Goal: Task Accomplishment & Management: Use online tool/utility

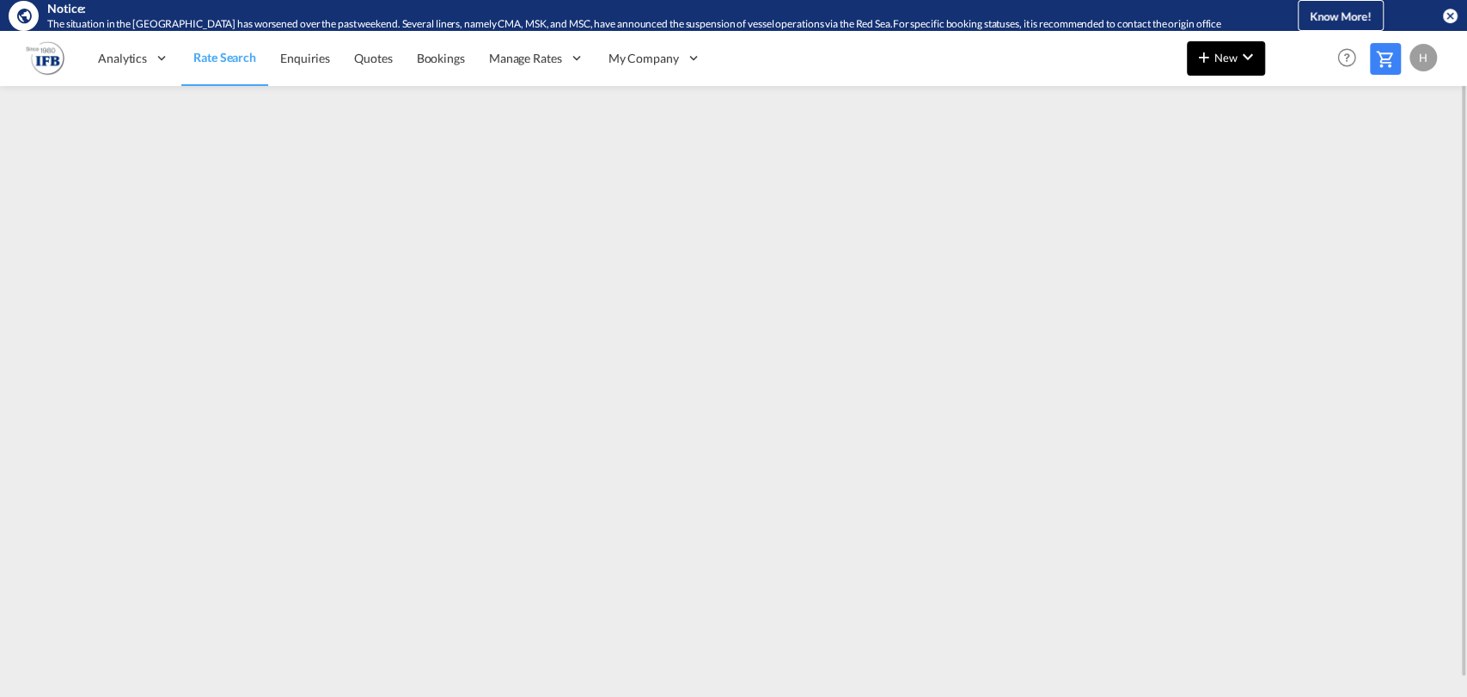
click at [1210, 60] on md-icon "icon-plus 400-fg" at bounding box center [1204, 56] width 21 height 21
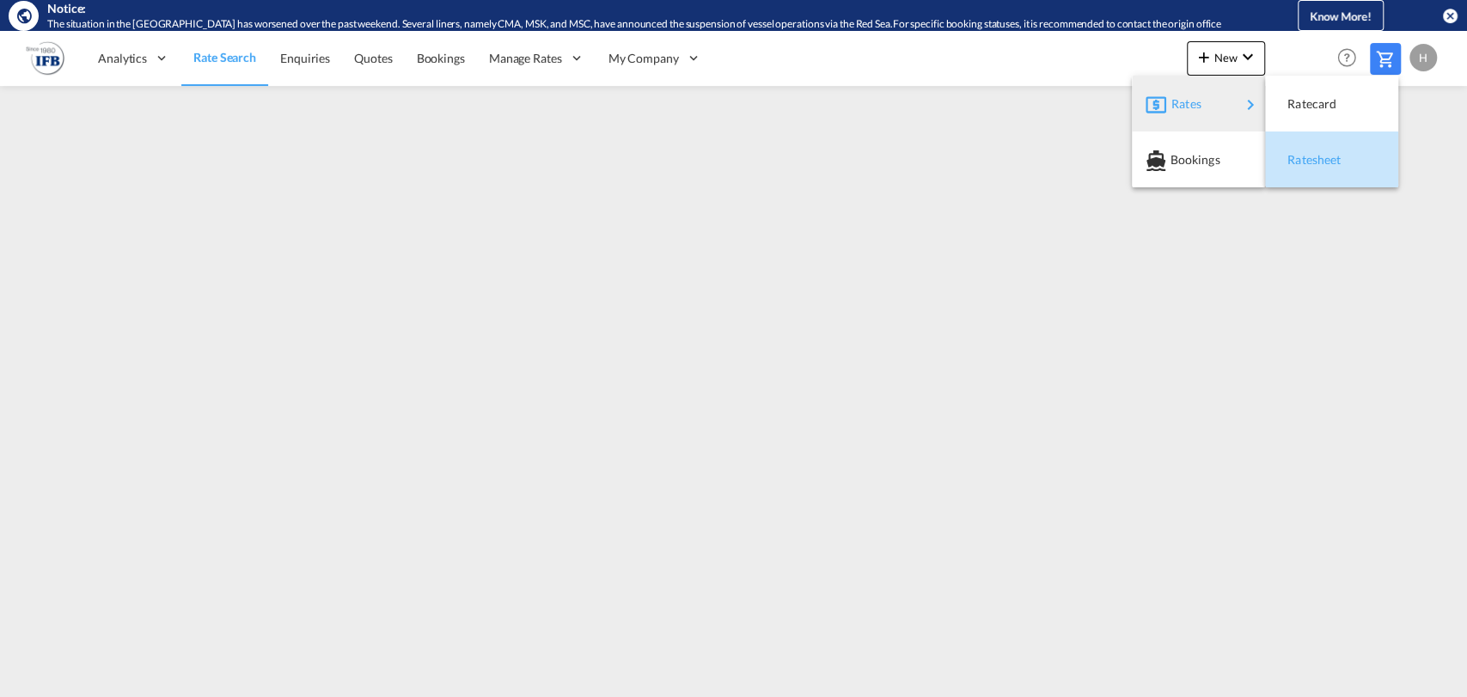
click at [1298, 157] on span "Ratesheet" at bounding box center [1297, 160] width 19 height 34
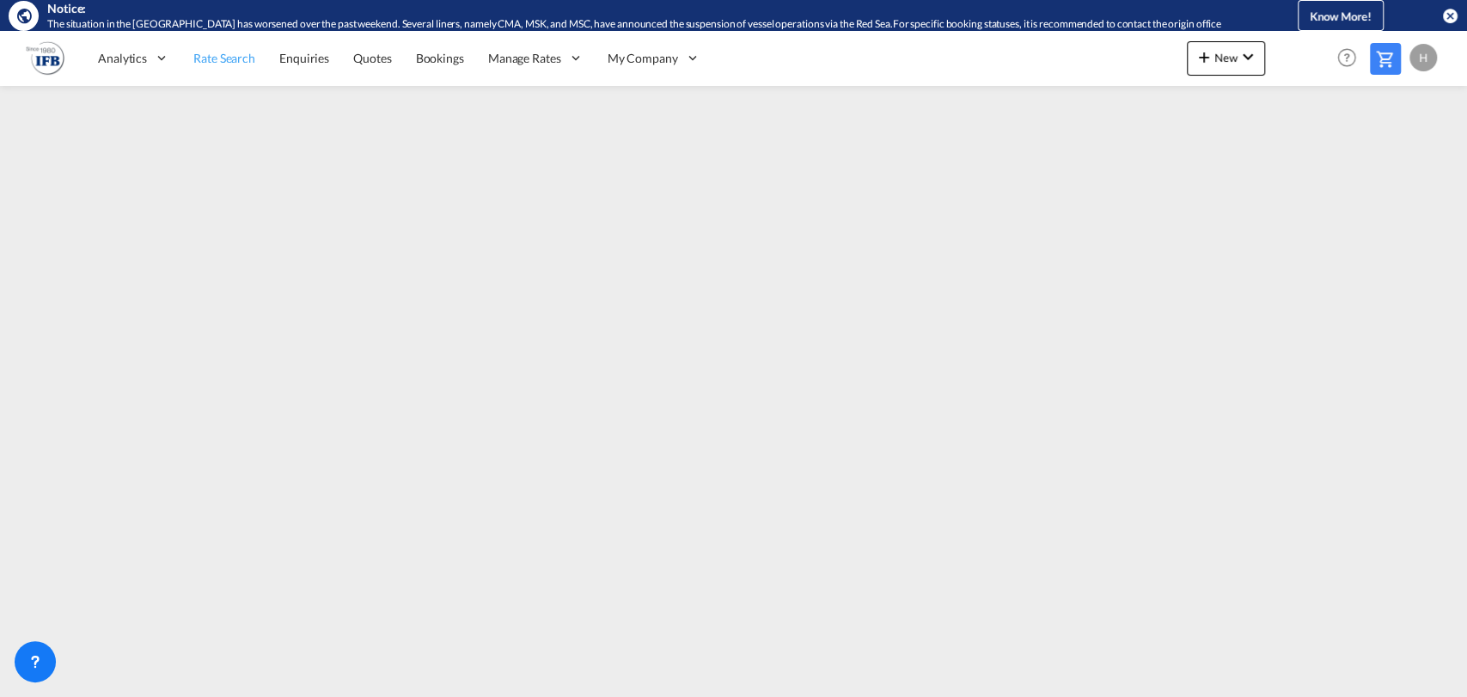
click at [232, 63] on span "Rate Search" at bounding box center [224, 58] width 62 height 15
